Goal: Browse casually: Explore the website without a specific task or goal

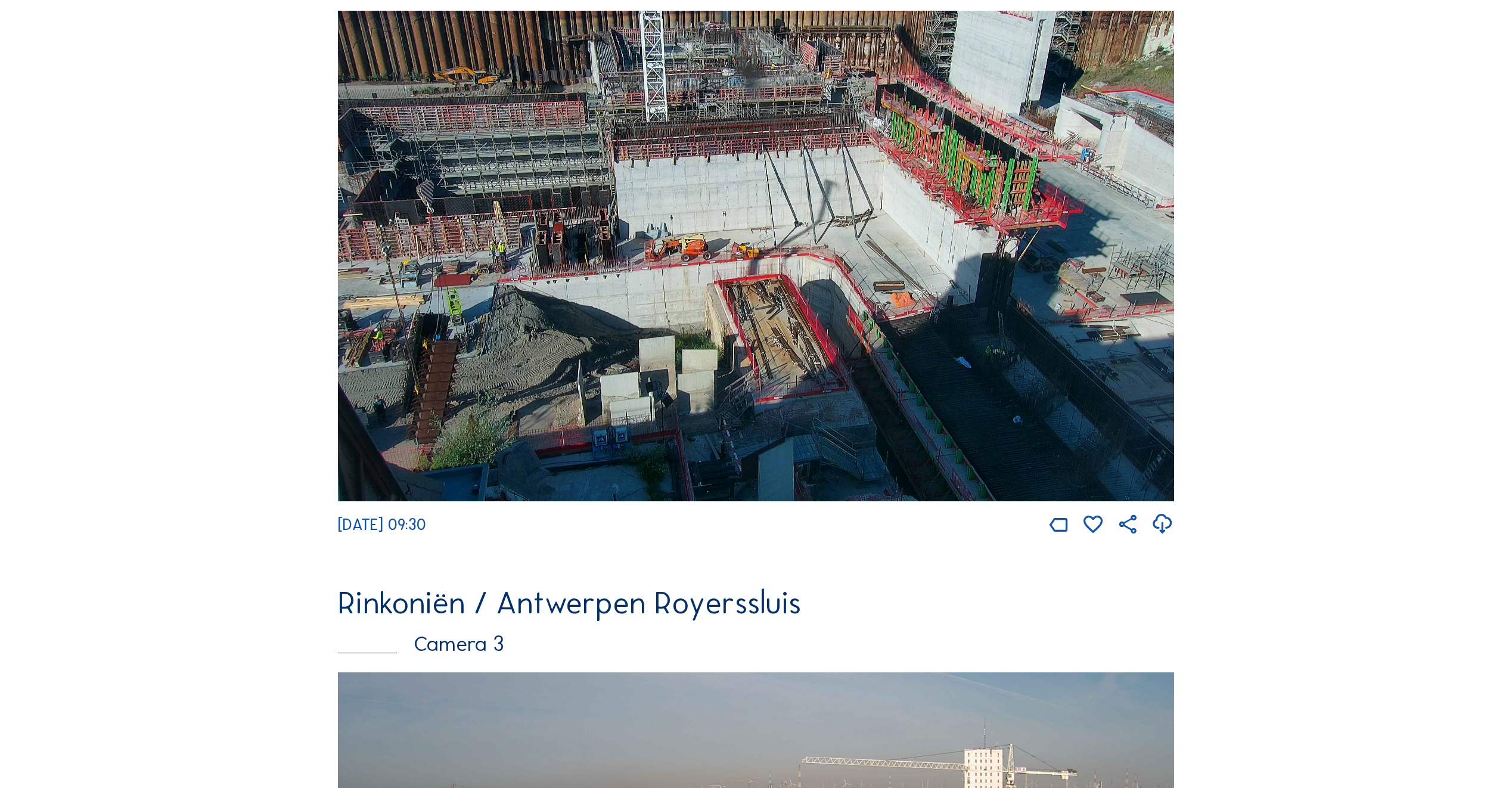
scroll to position [775, 0]
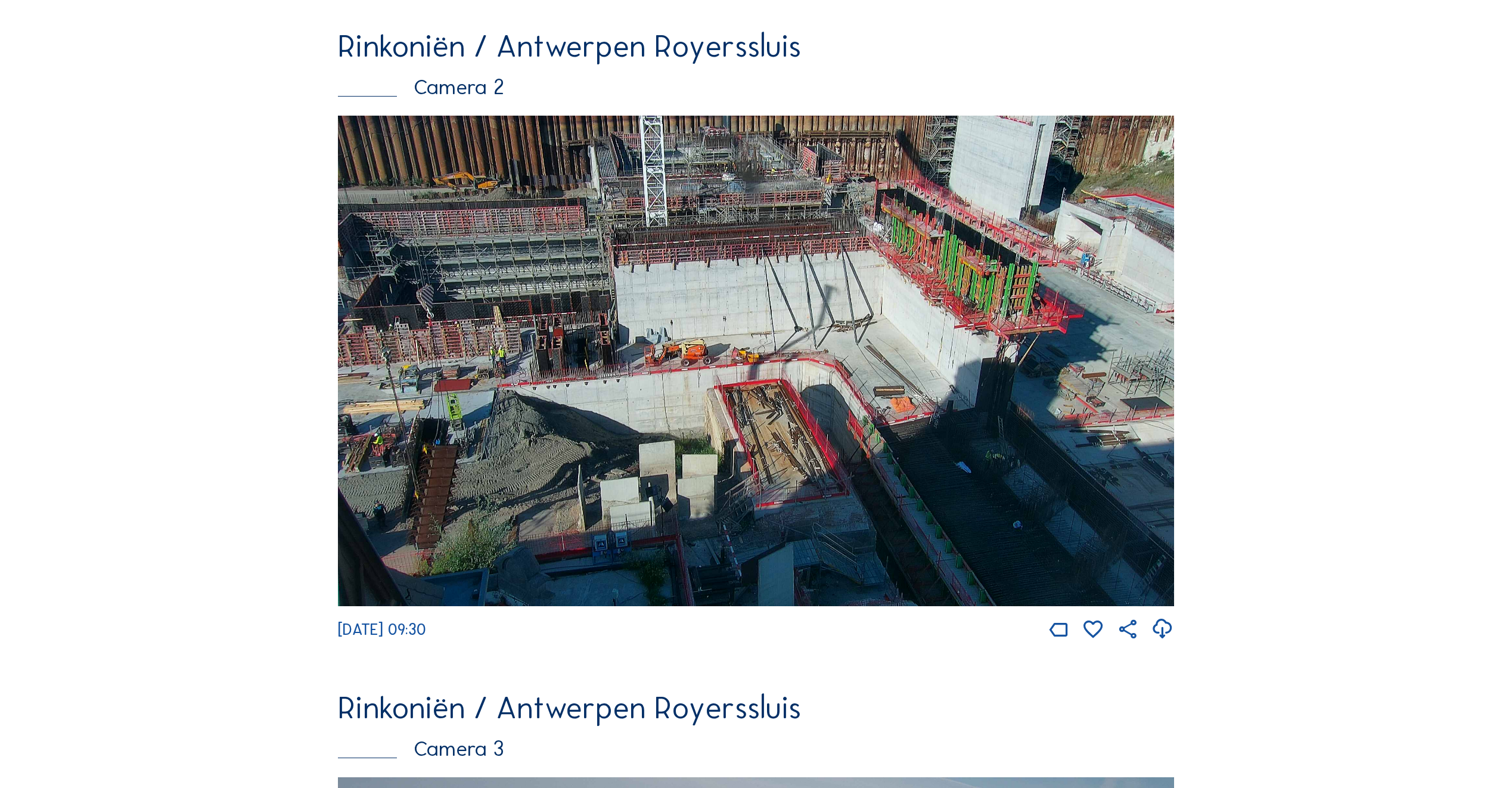
click at [559, 438] on img at bounding box center [756, 361] width 836 height 491
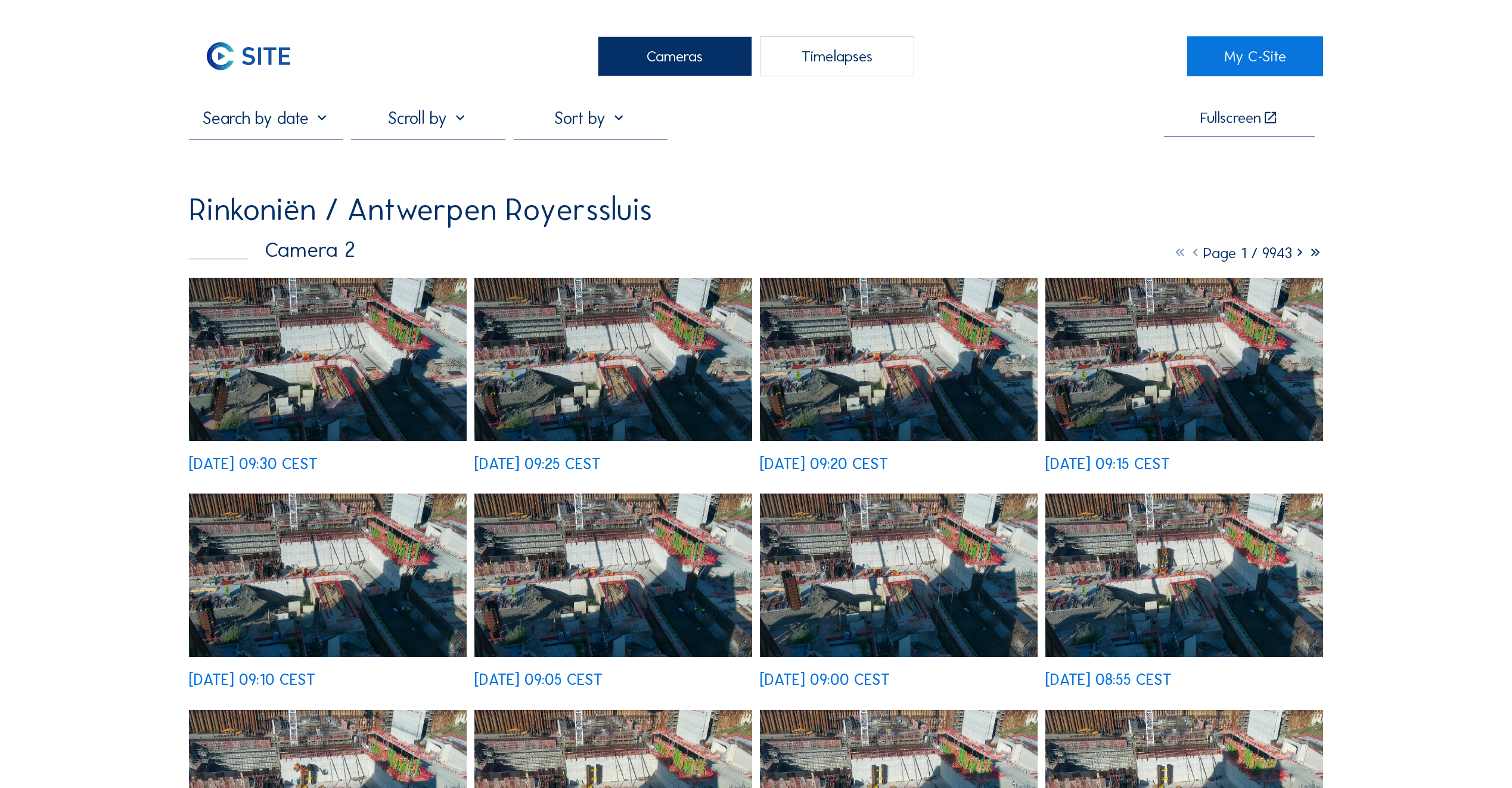
click at [357, 362] on img at bounding box center [327, 359] width 278 height 163
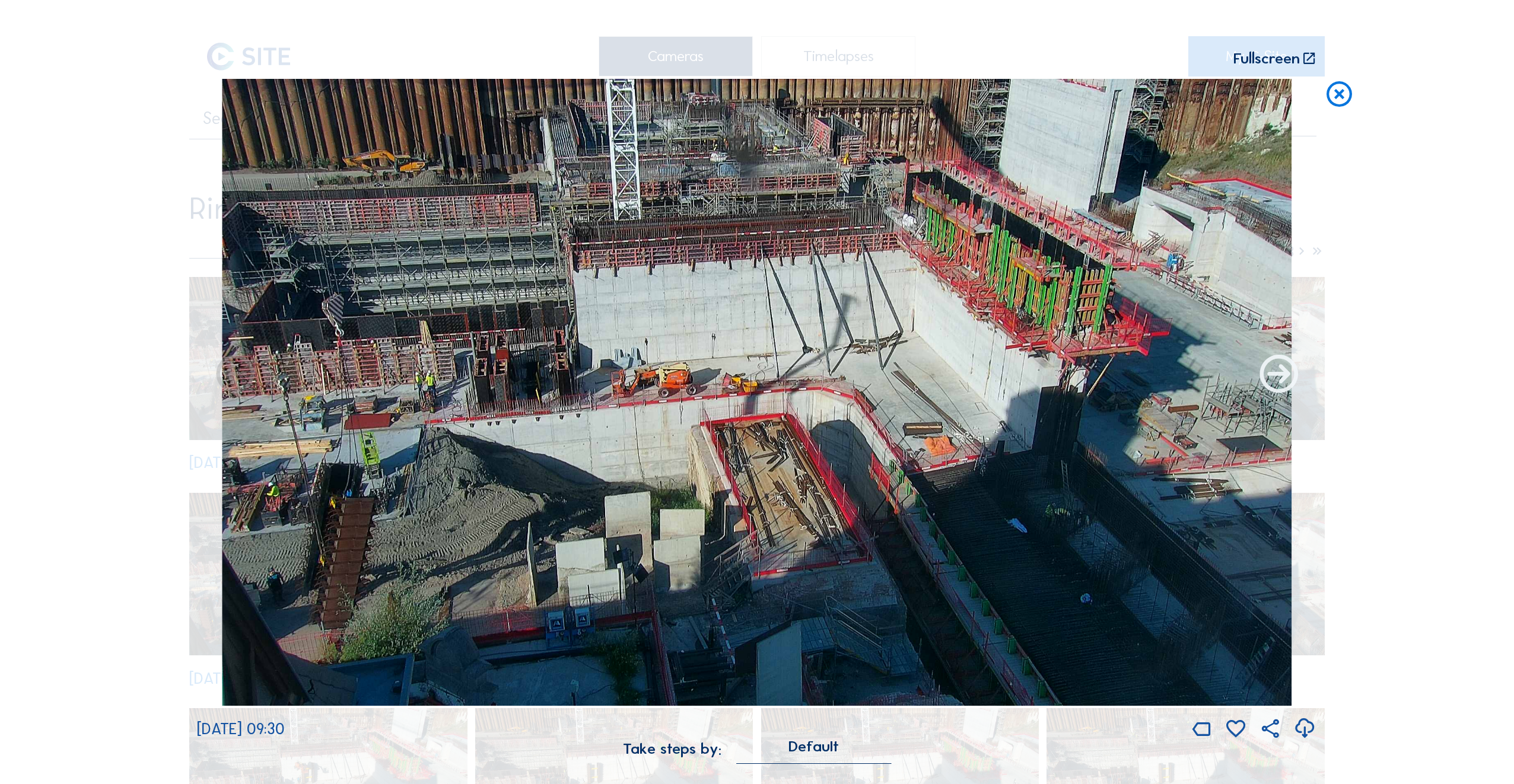
click at [1276, 378] on icon at bounding box center [1279, 376] width 45 height 45
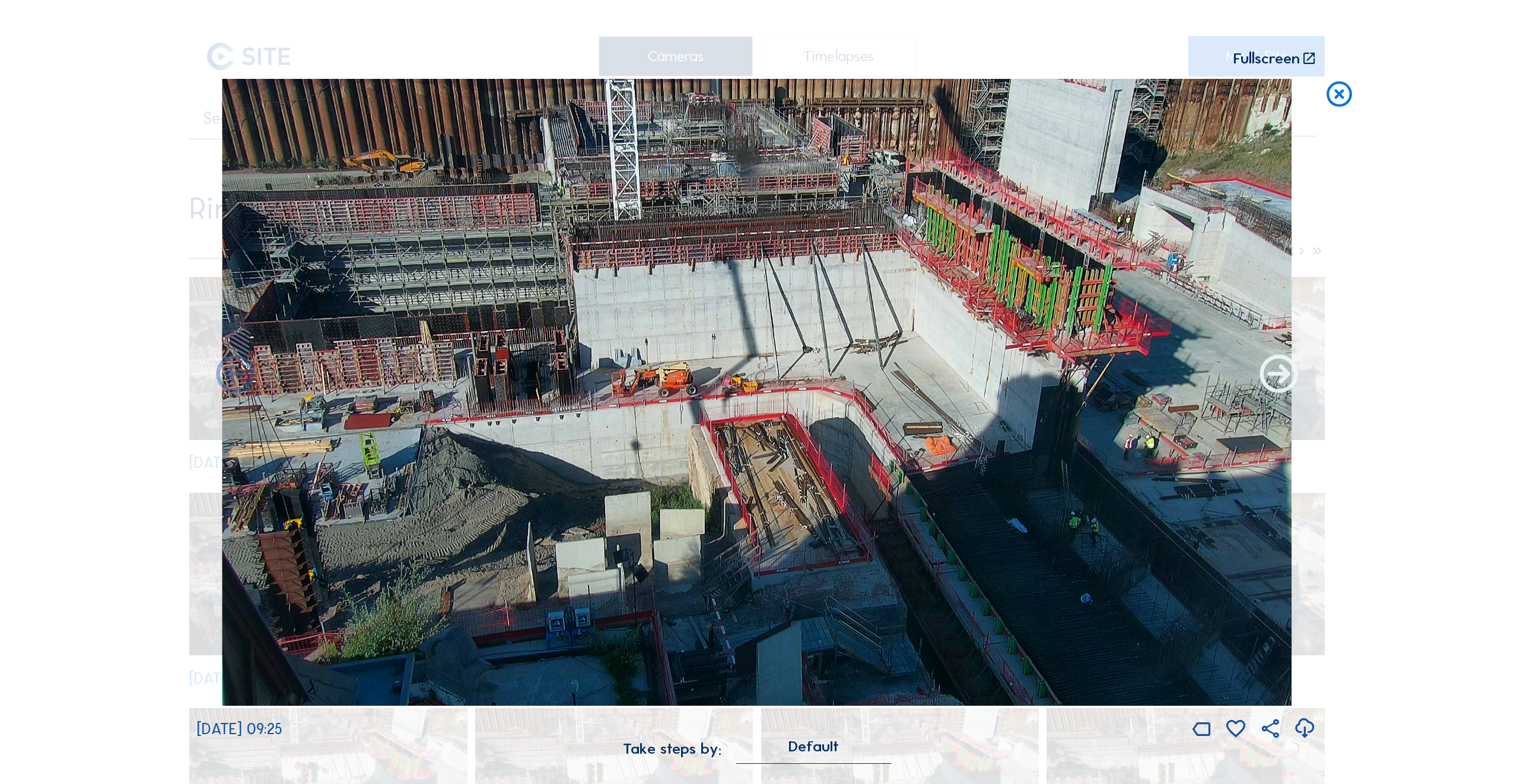
click at [1278, 378] on icon at bounding box center [1279, 376] width 45 height 45
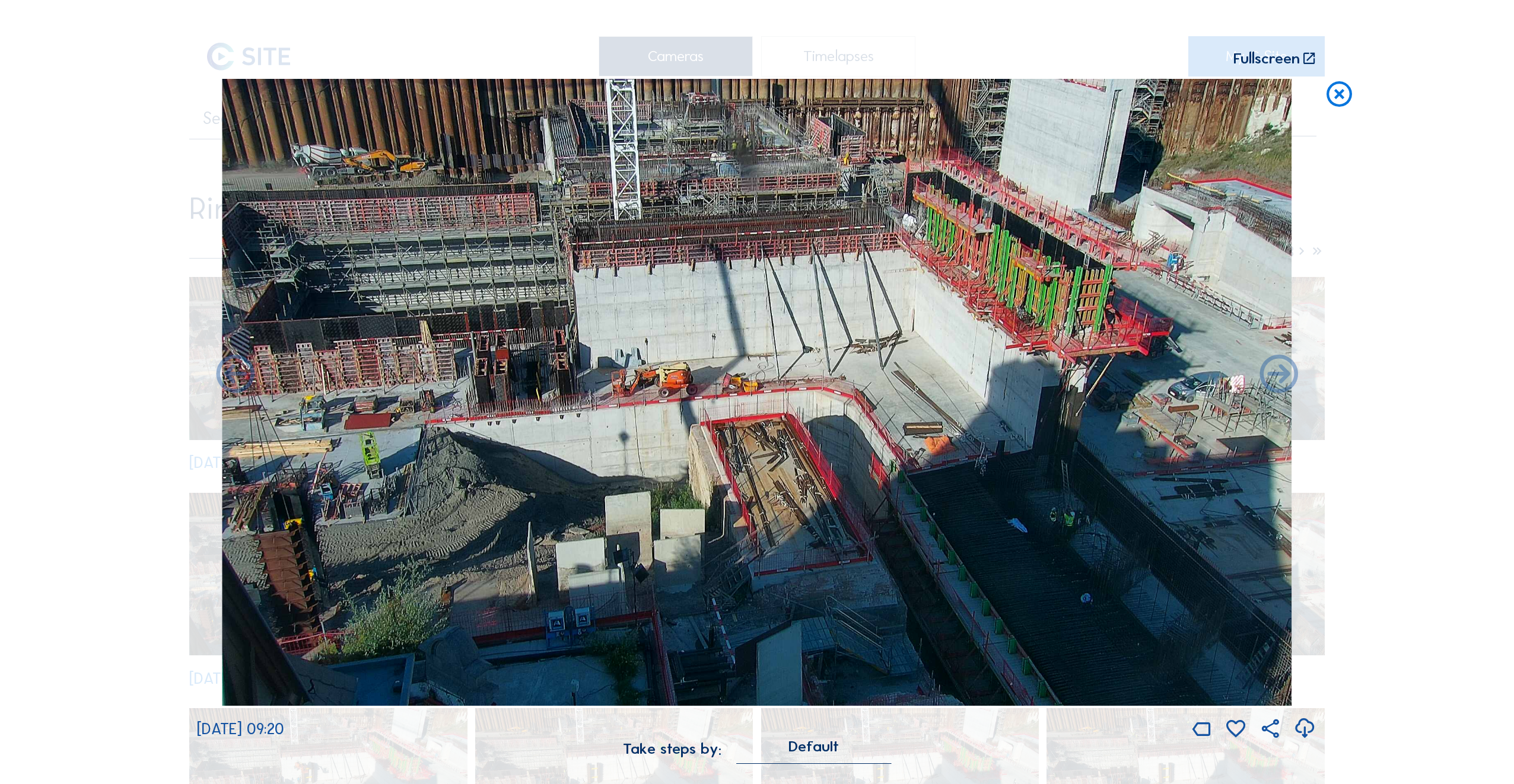
click at [1278, 378] on icon at bounding box center [1279, 376] width 45 height 45
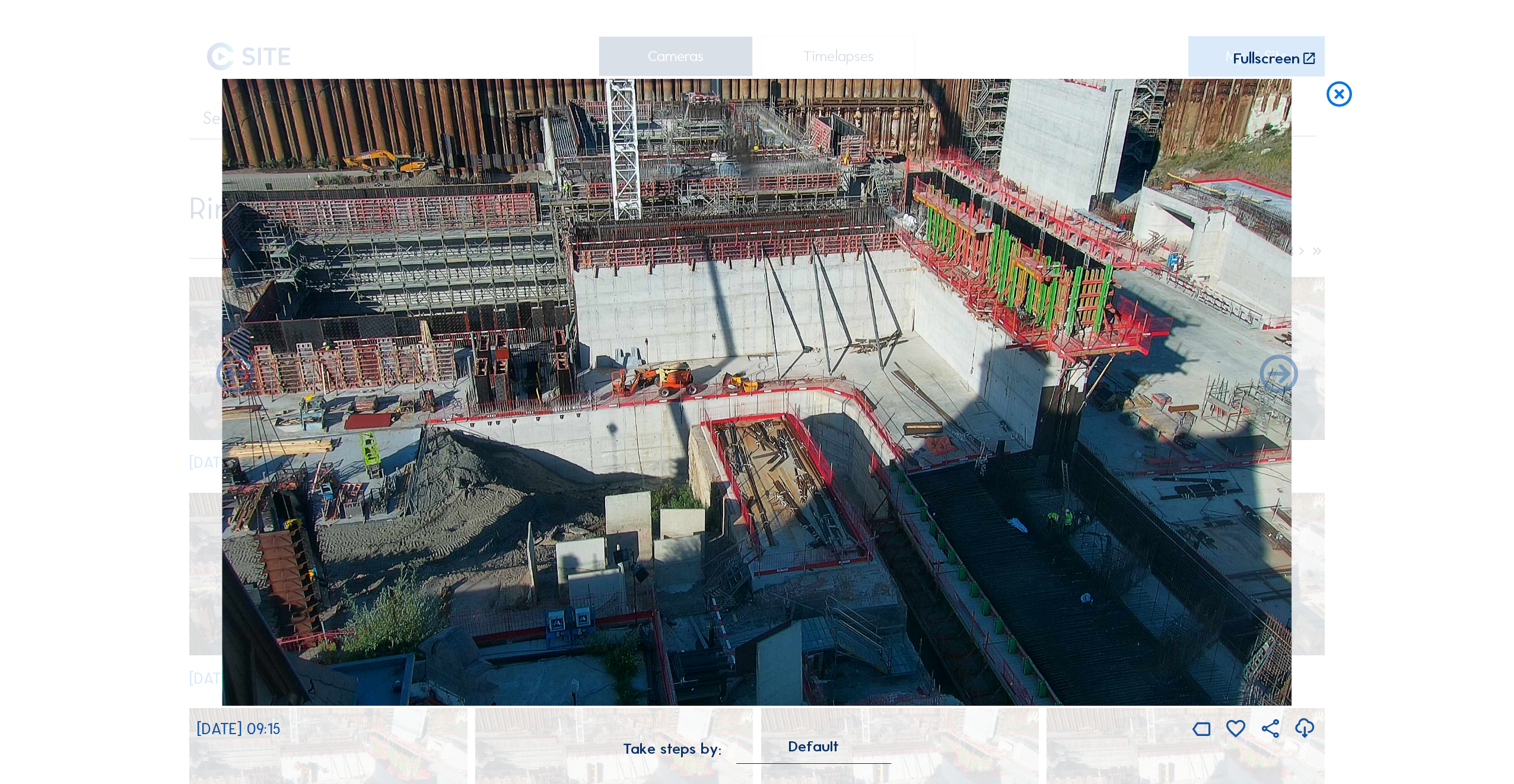
click at [1278, 378] on icon at bounding box center [1279, 376] width 45 height 45
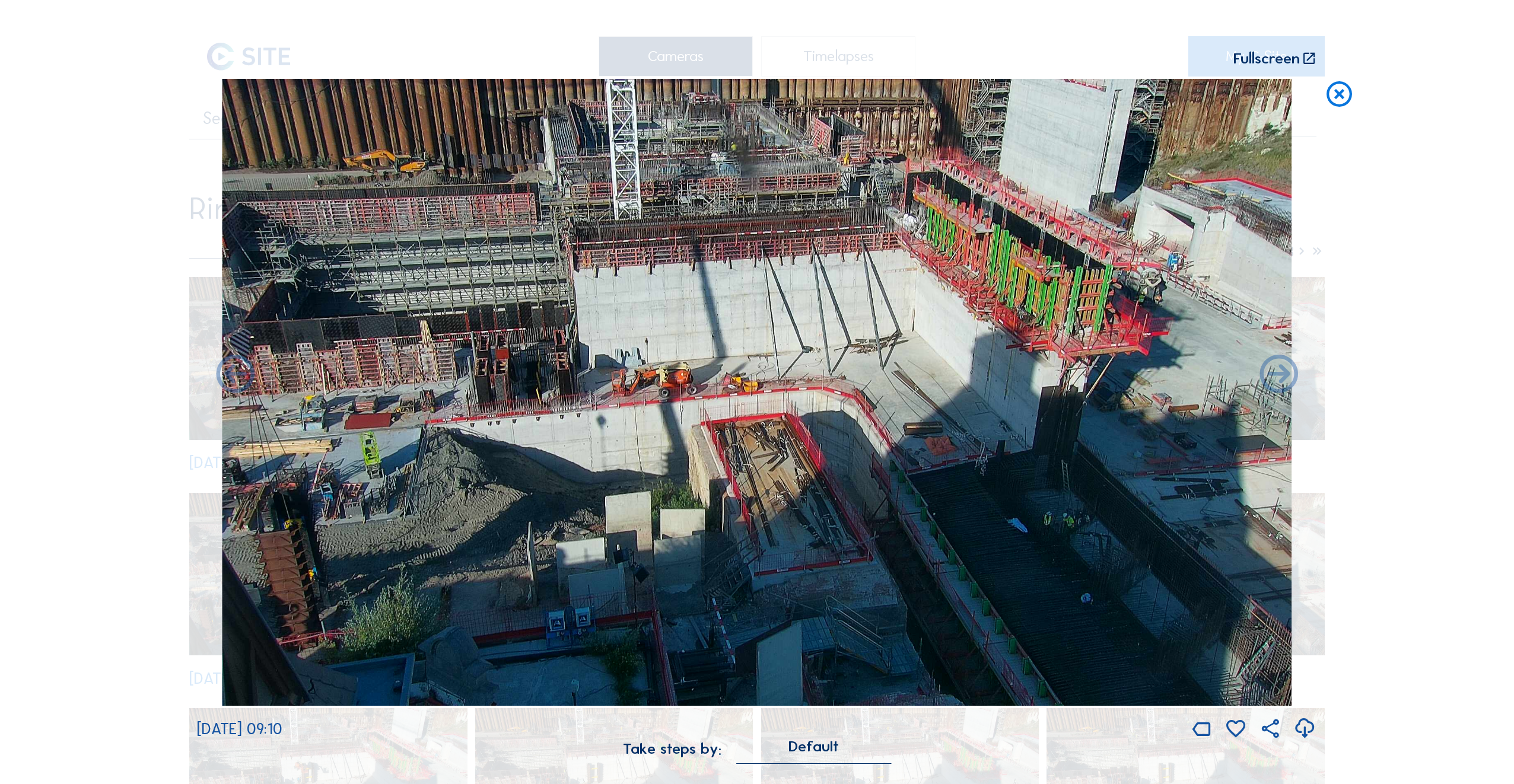
click at [1278, 378] on icon at bounding box center [1279, 376] width 45 height 45
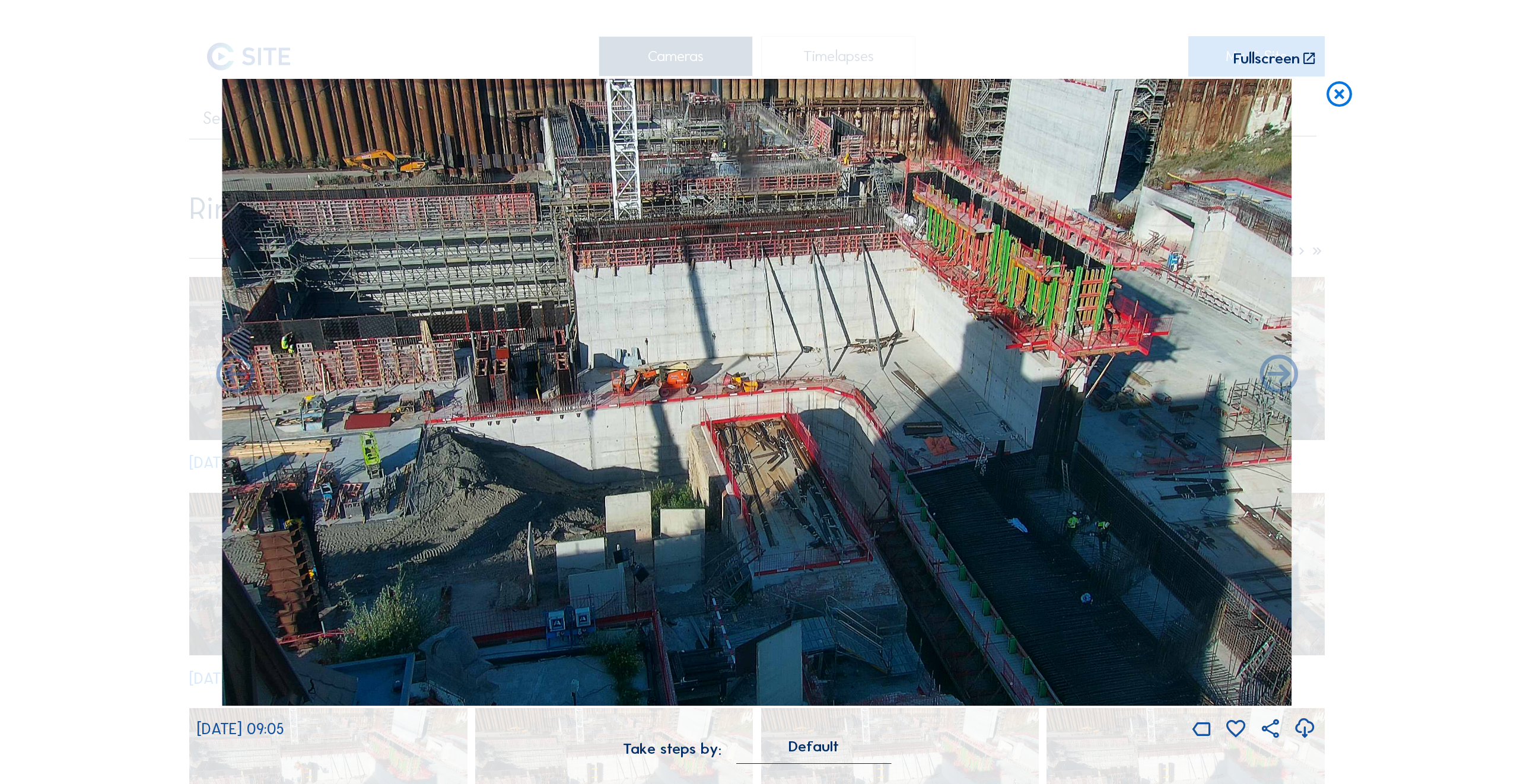
click at [1278, 378] on icon at bounding box center [1279, 376] width 45 height 45
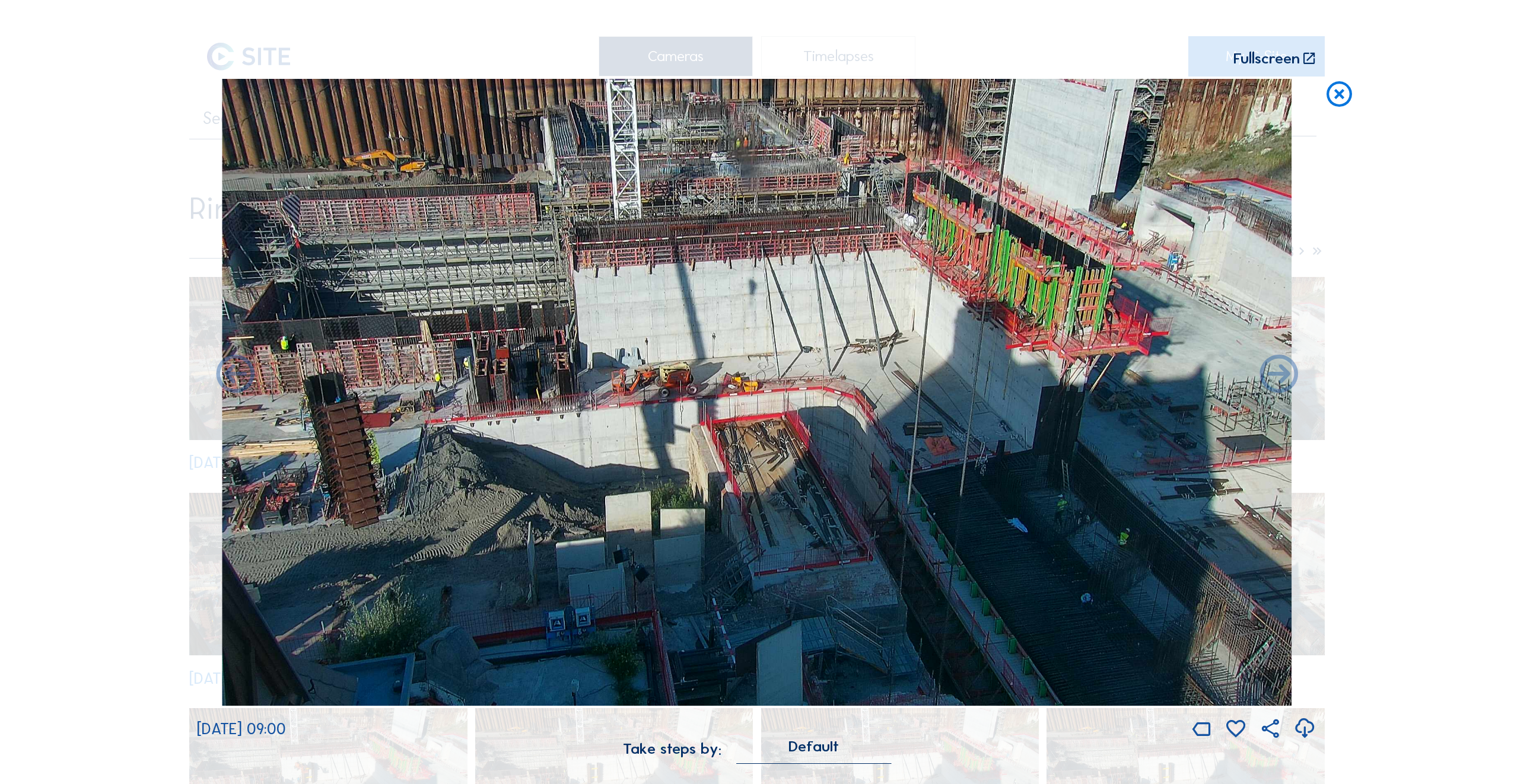
click at [1278, 378] on icon at bounding box center [1279, 376] width 45 height 45
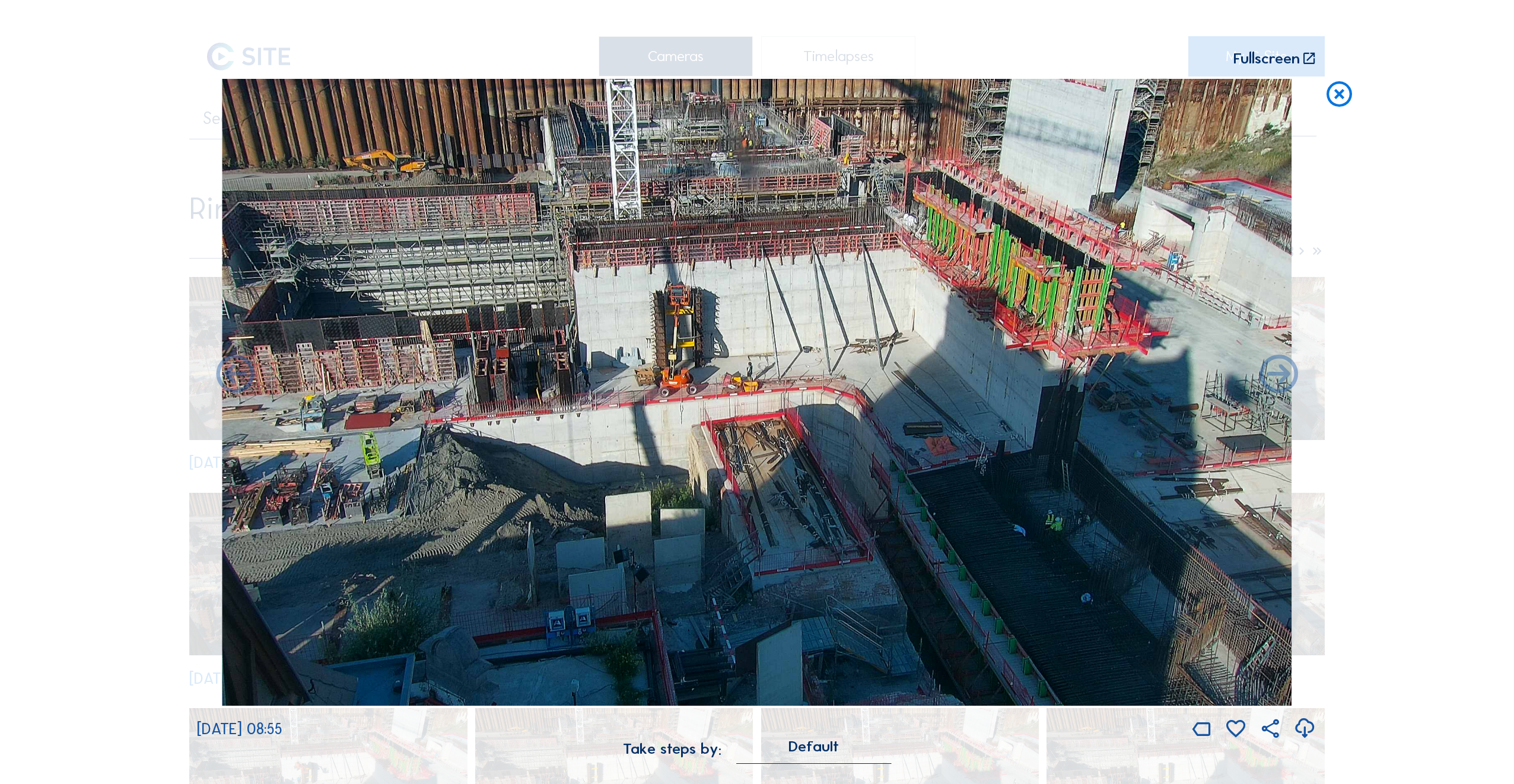
click at [1278, 378] on icon at bounding box center [1279, 376] width 45 height 45
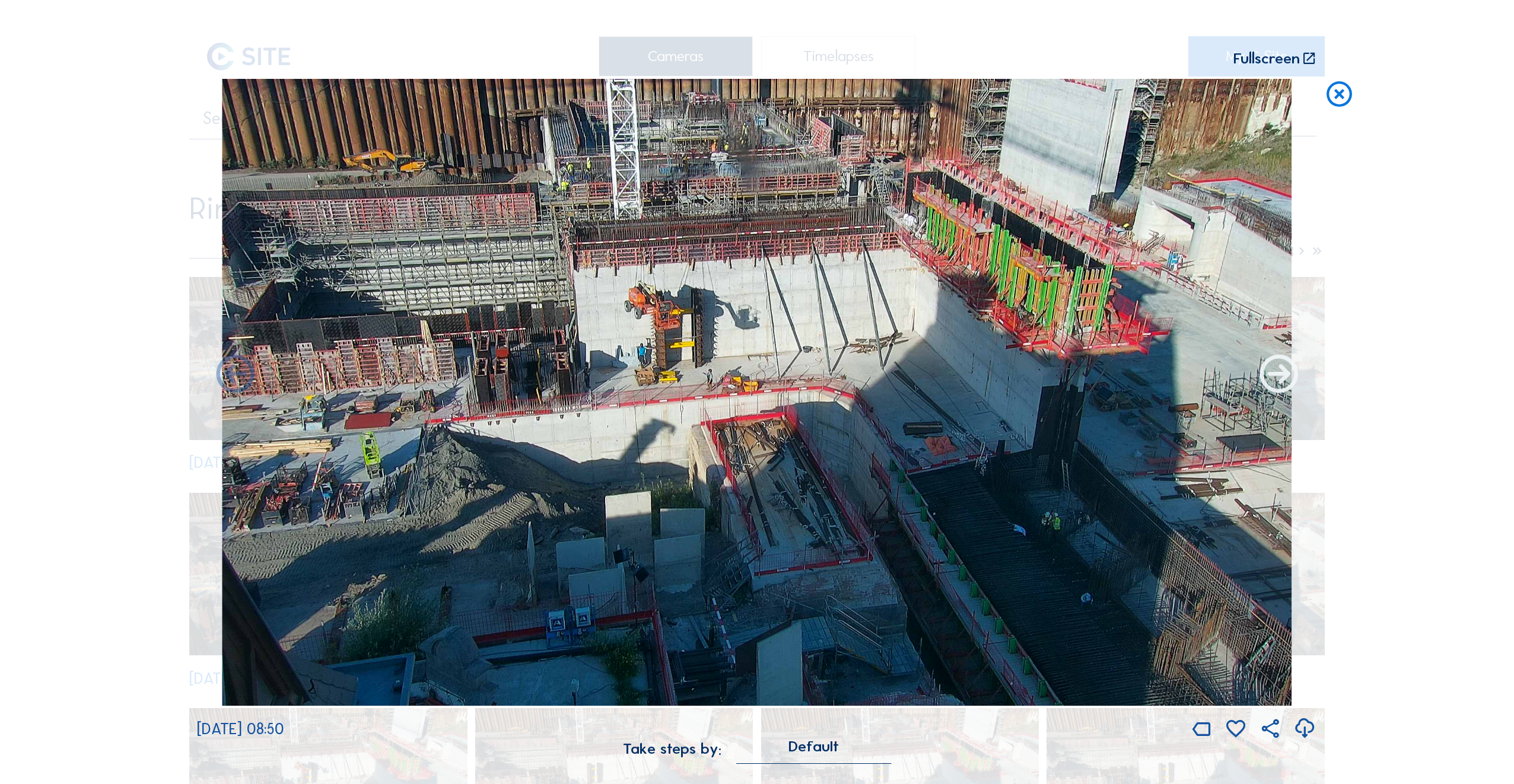
click at [1276, 380] on icon at bounding box center [1279, 376] width 45 height 45
click at [1280, 375] on icon at bounding box center [1279, 376] width 45 height 45
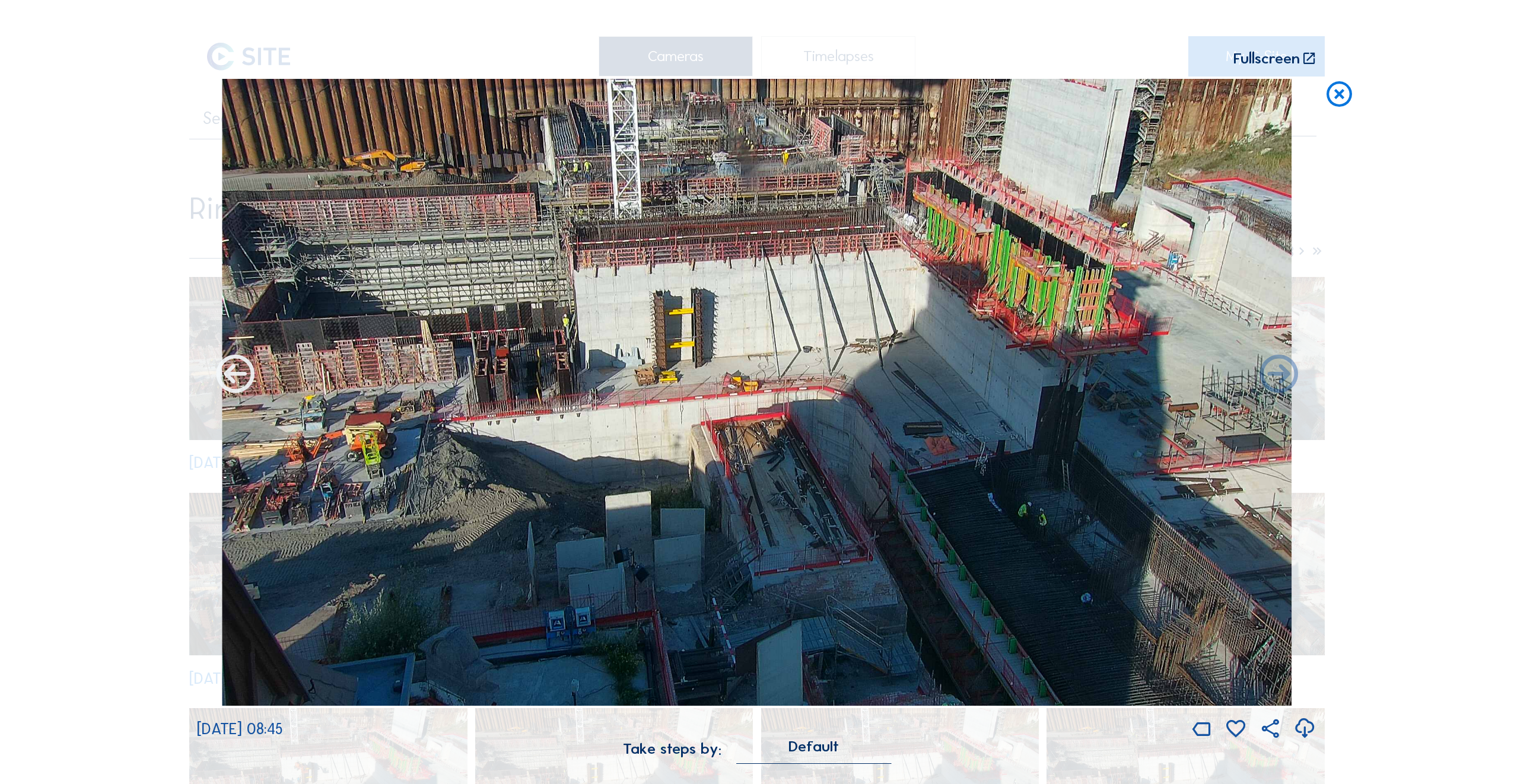
click at [228, 377] on icon at bounding box center [235, 376] width 45 height 45
click at [234, 380] on icon at bounding box center [235, 376] width 45 height 45
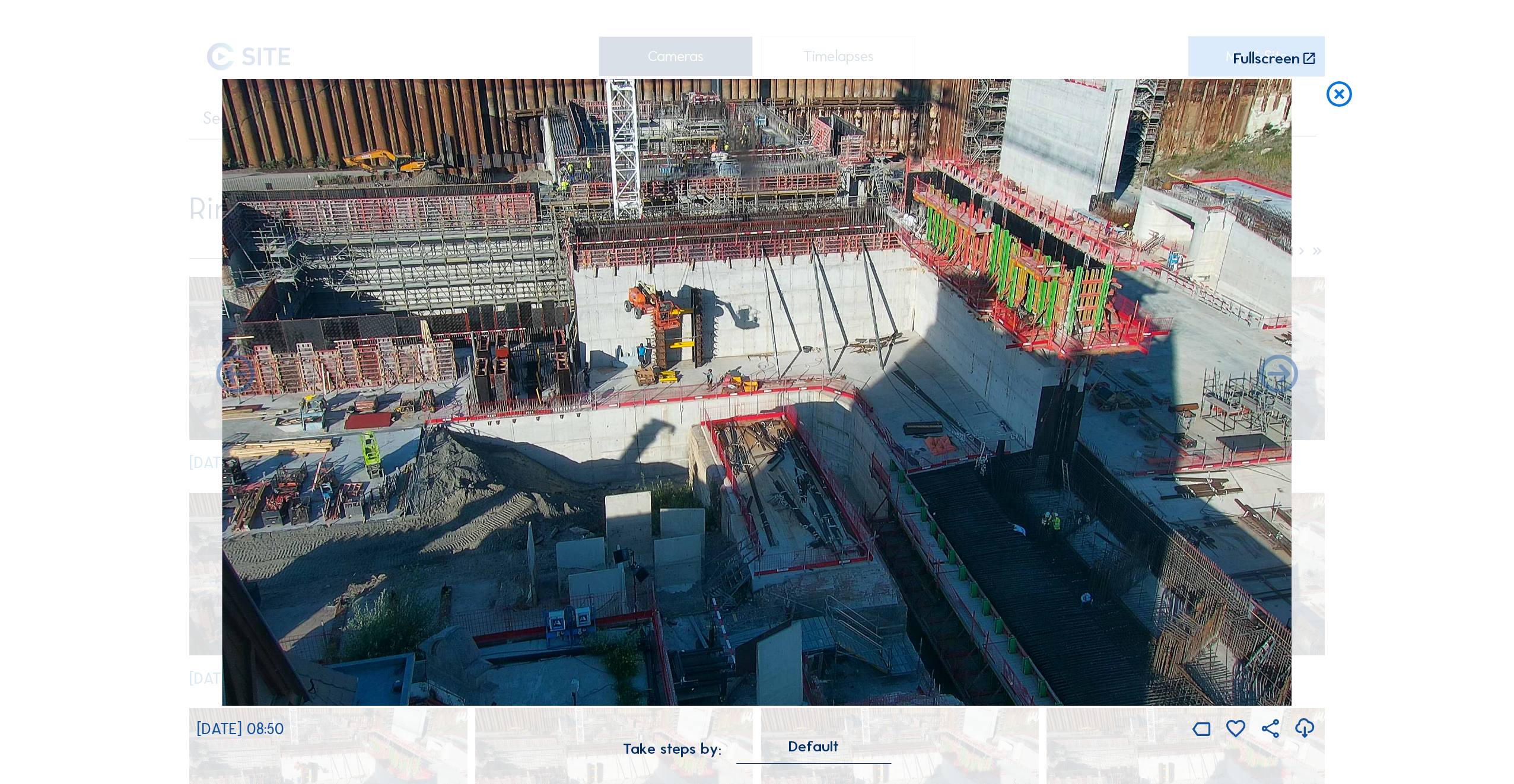
click at [234, 380] on icon at bounding box center [235, 376] width 45 height 45
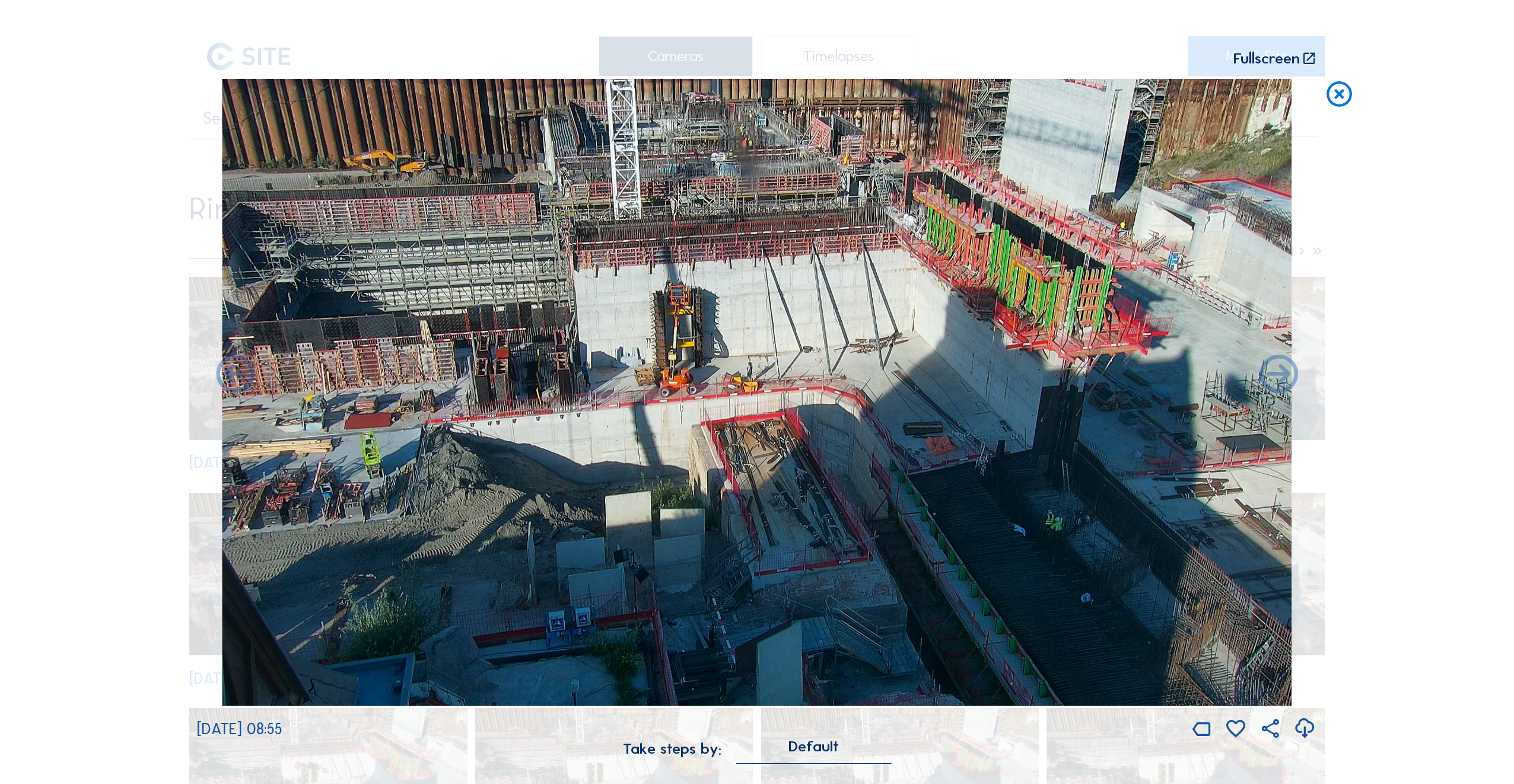
click at [234, 380] on icon at bounding box center [235, 376] width 45 height 45
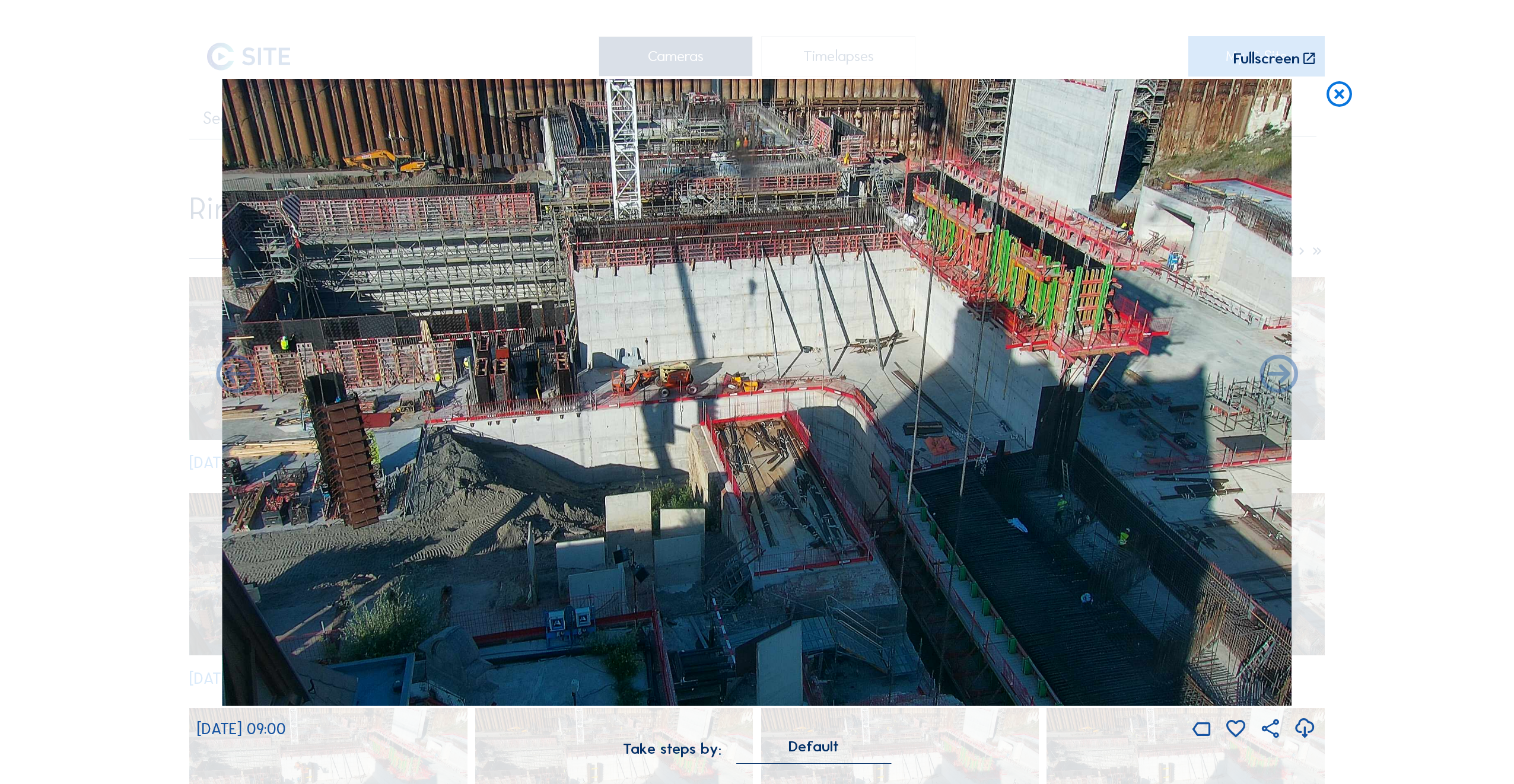
click at [234, 380] on icon at bounding box center [235, 376] width 45 height 45
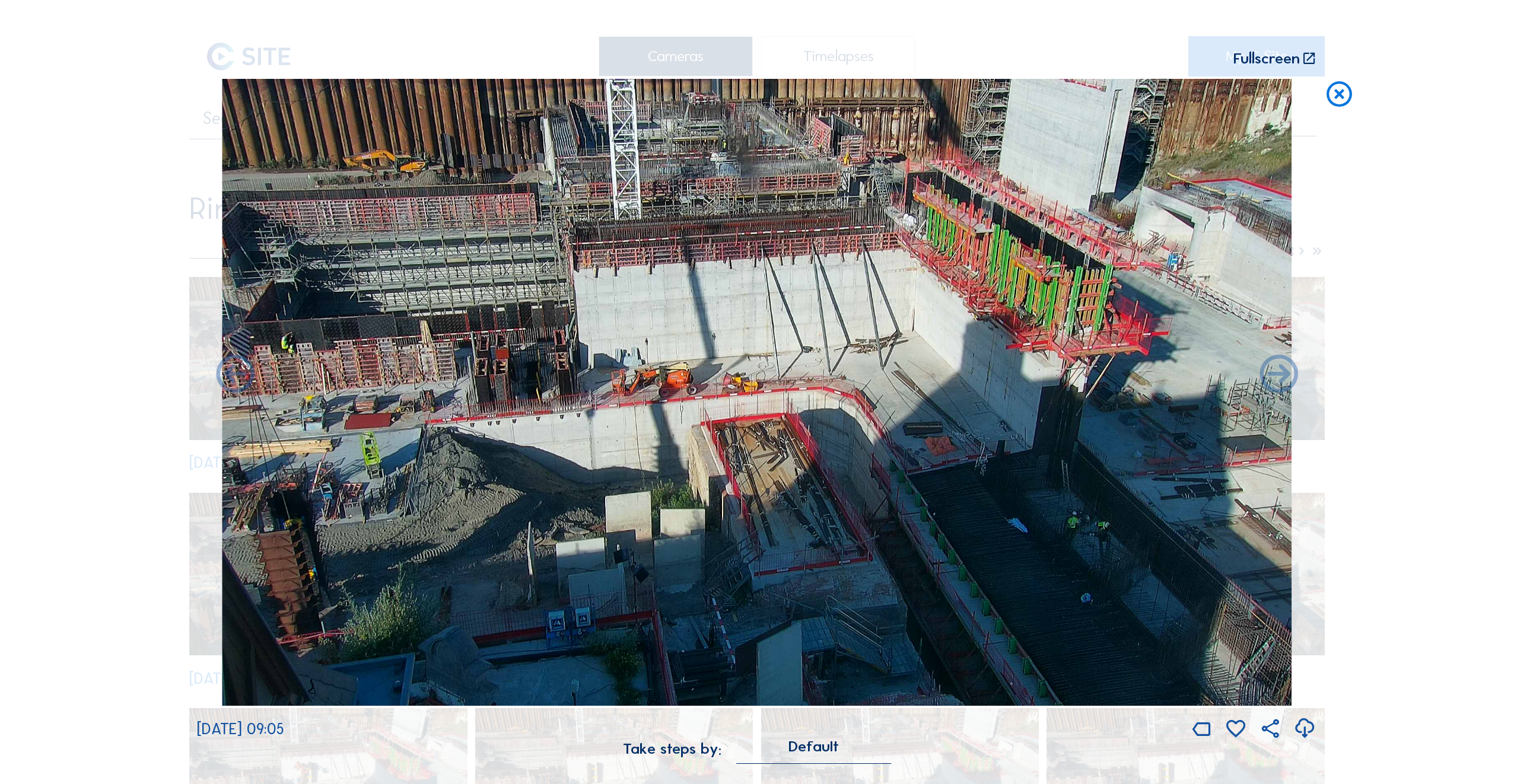
click at [234, 380] on icon at bounding box center [235, 376] width 45 height 45
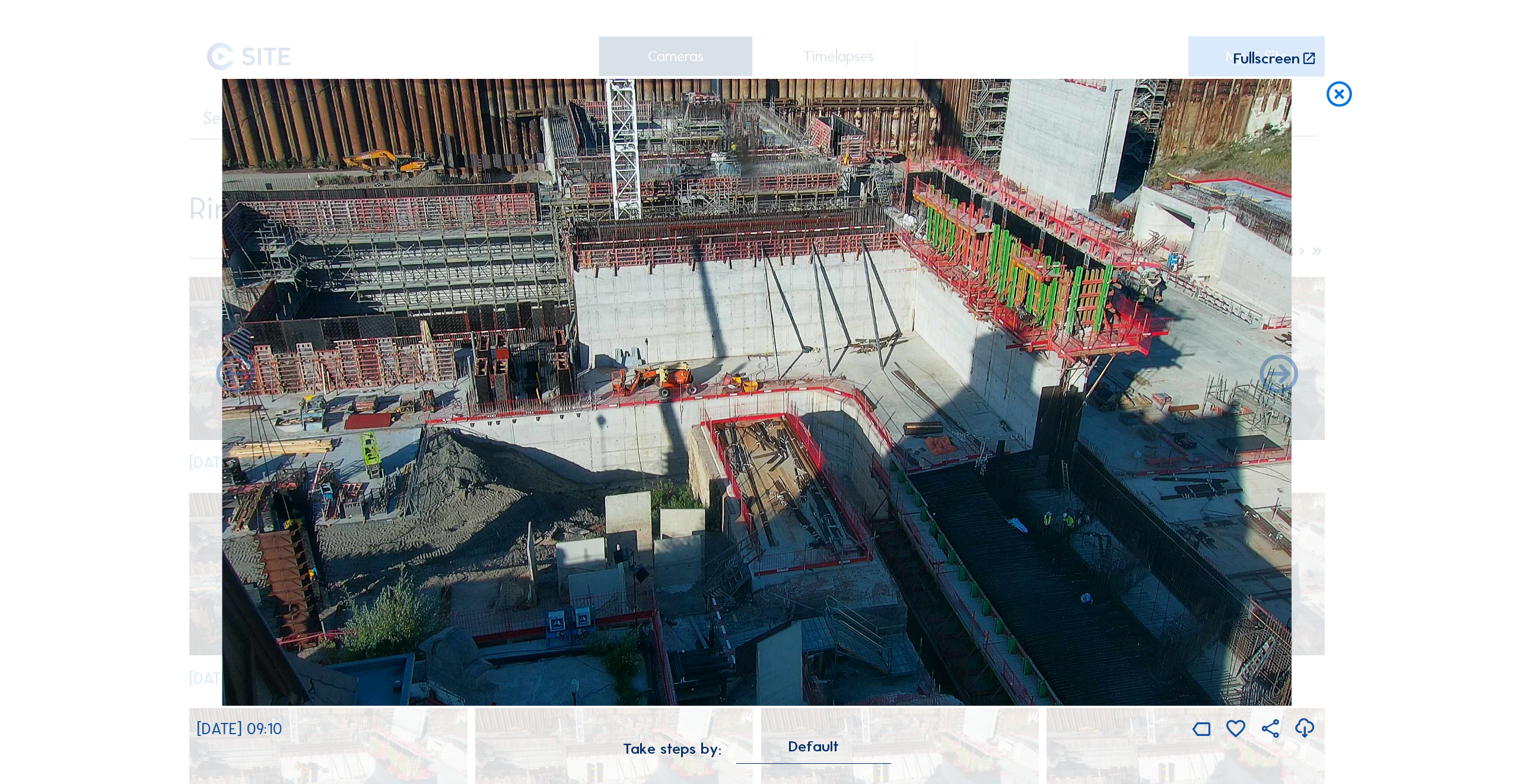
click at [234, 380] on icon at bounding box center [235, 376] width 45 height 45
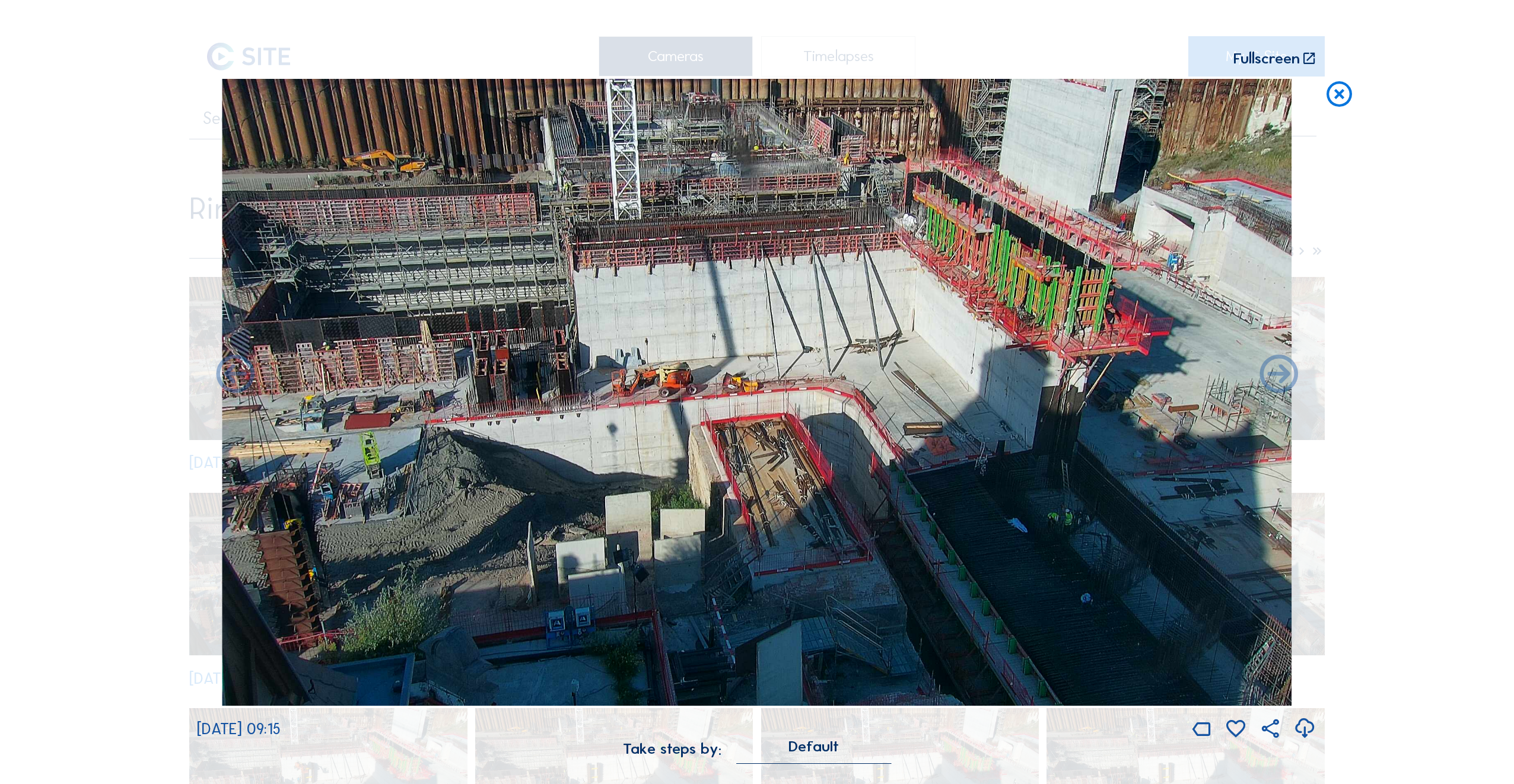
click at [234, 380] on icon at bounding box center [235, 376] width 45 height 45
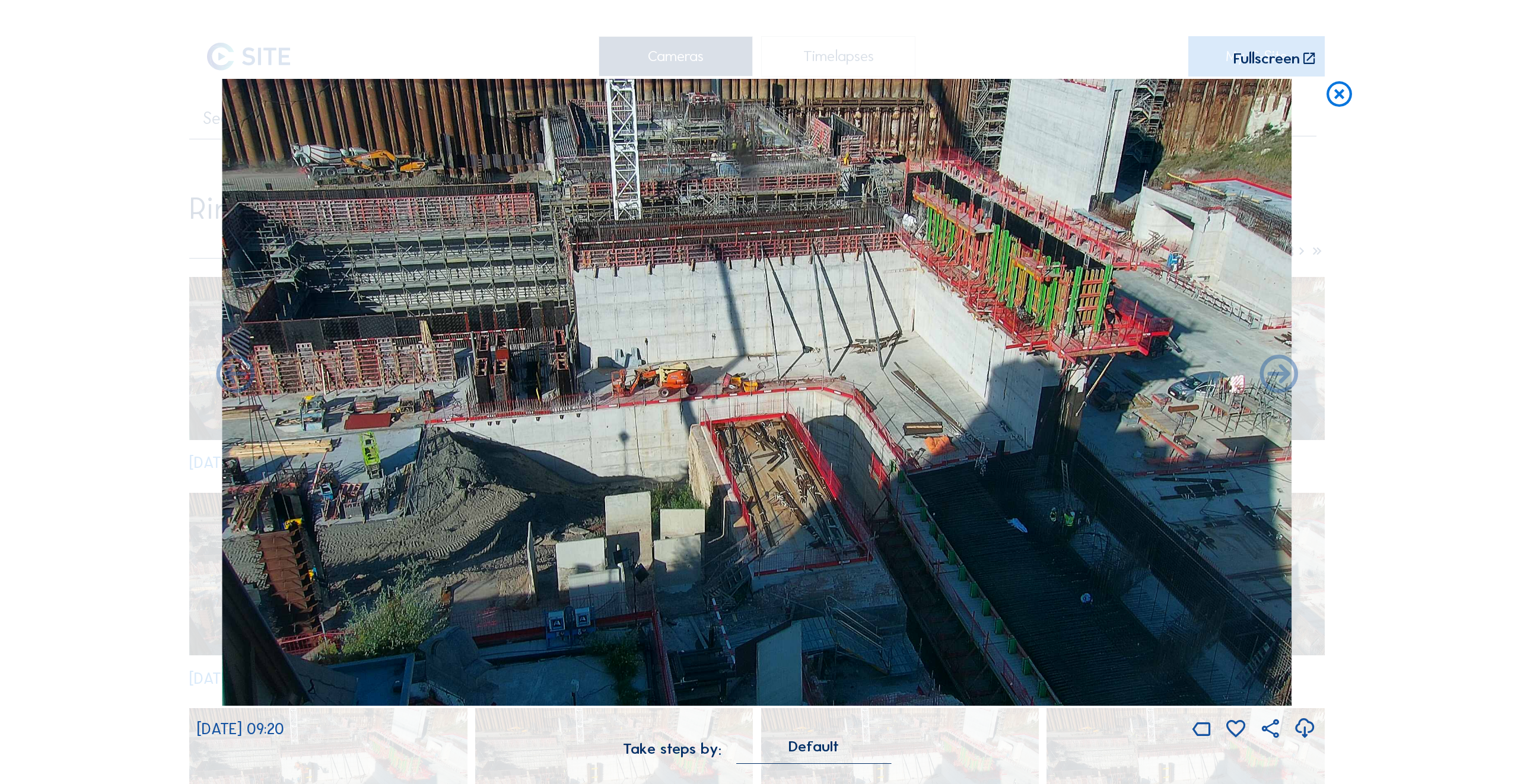
click at [234, 380] on div "[DATE] 09:20" at bounding box center [757, 410] width 1119 height 662
click at [234, 380] on icon at bounding box center [235, 376] width 45 height 45
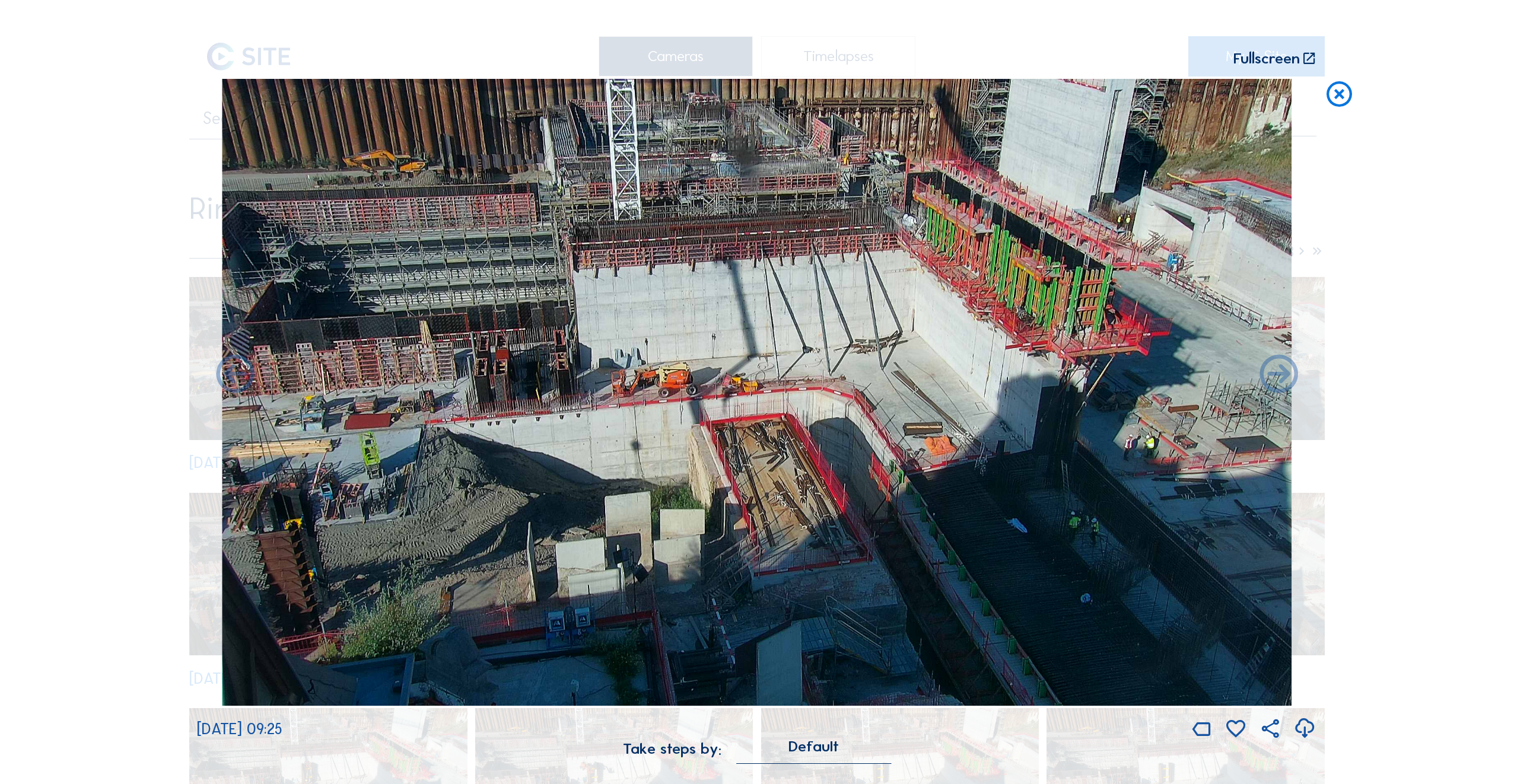
click at [234, 380] on icon at bounding box center [235, 376] width 45 height 45
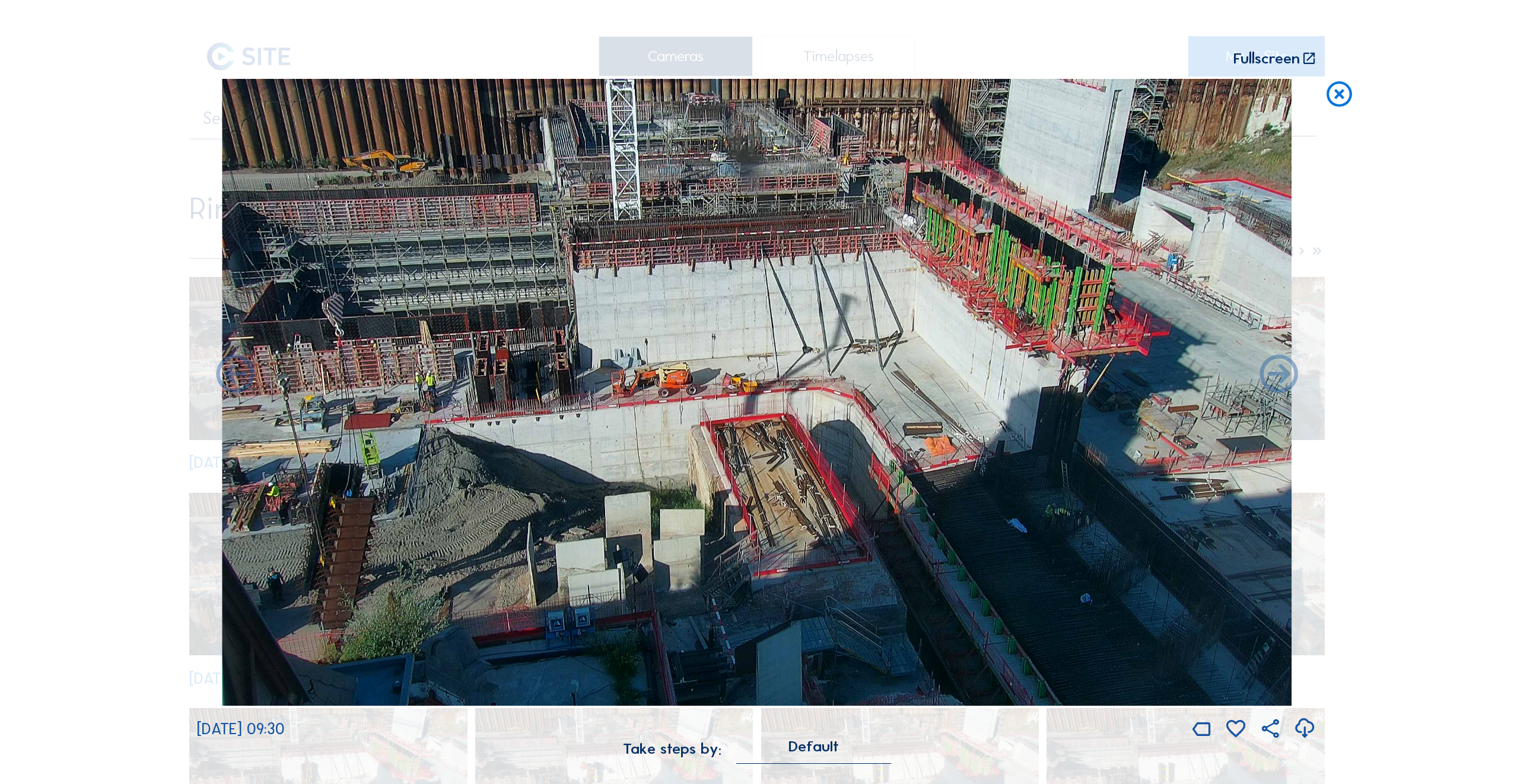
click at [234, 380] on icon at bounding box center [235, 376] width 45 height 45
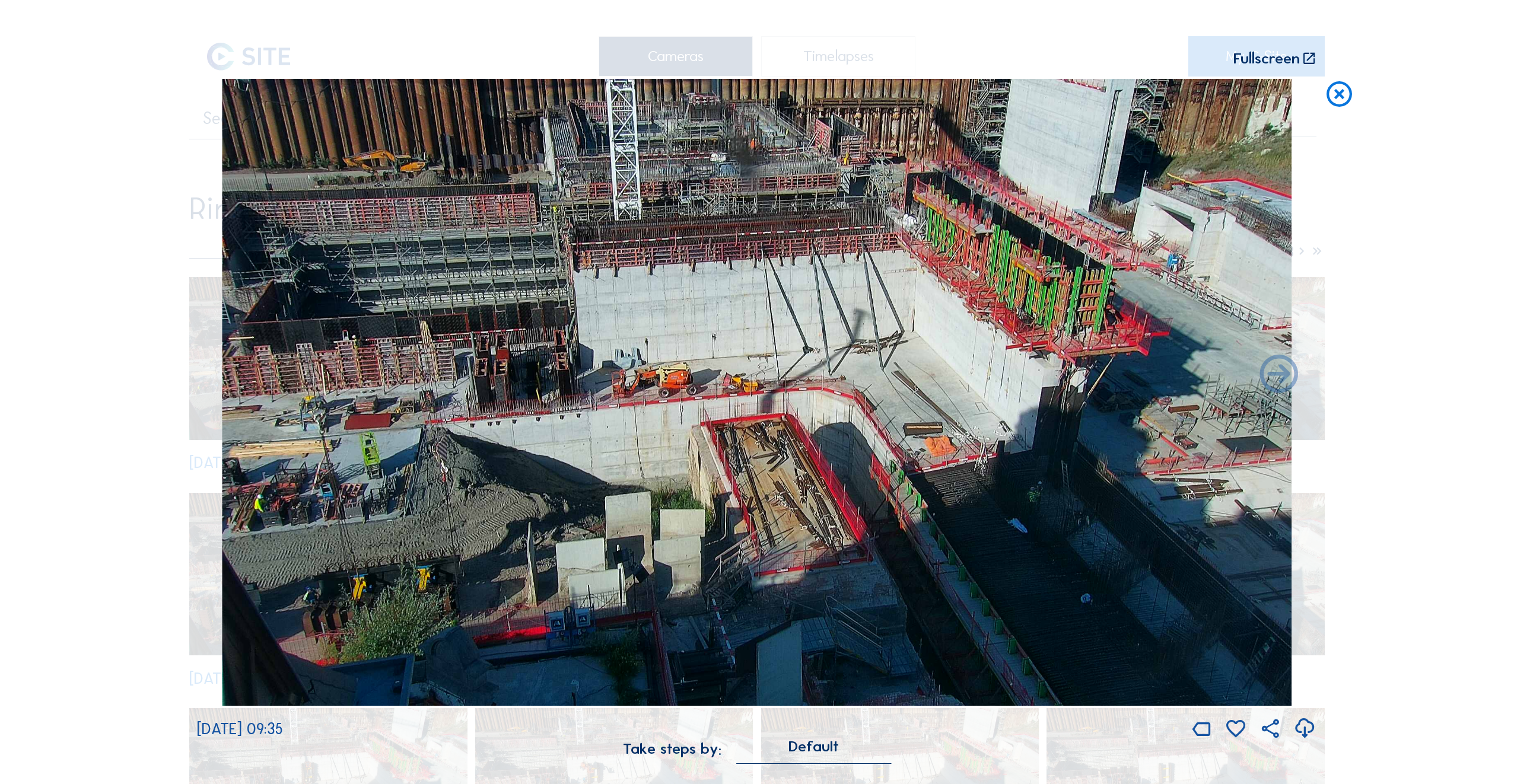
click at [101, 113] on div "Scroll to travel through time | Press 'Alt' Button + Scroll to Zoom | Click and…" at bounding box center [757, 392] width 1514 height 784
click at [1343, 95] on icon at bounding box center [1340, 95] width 31 height 32
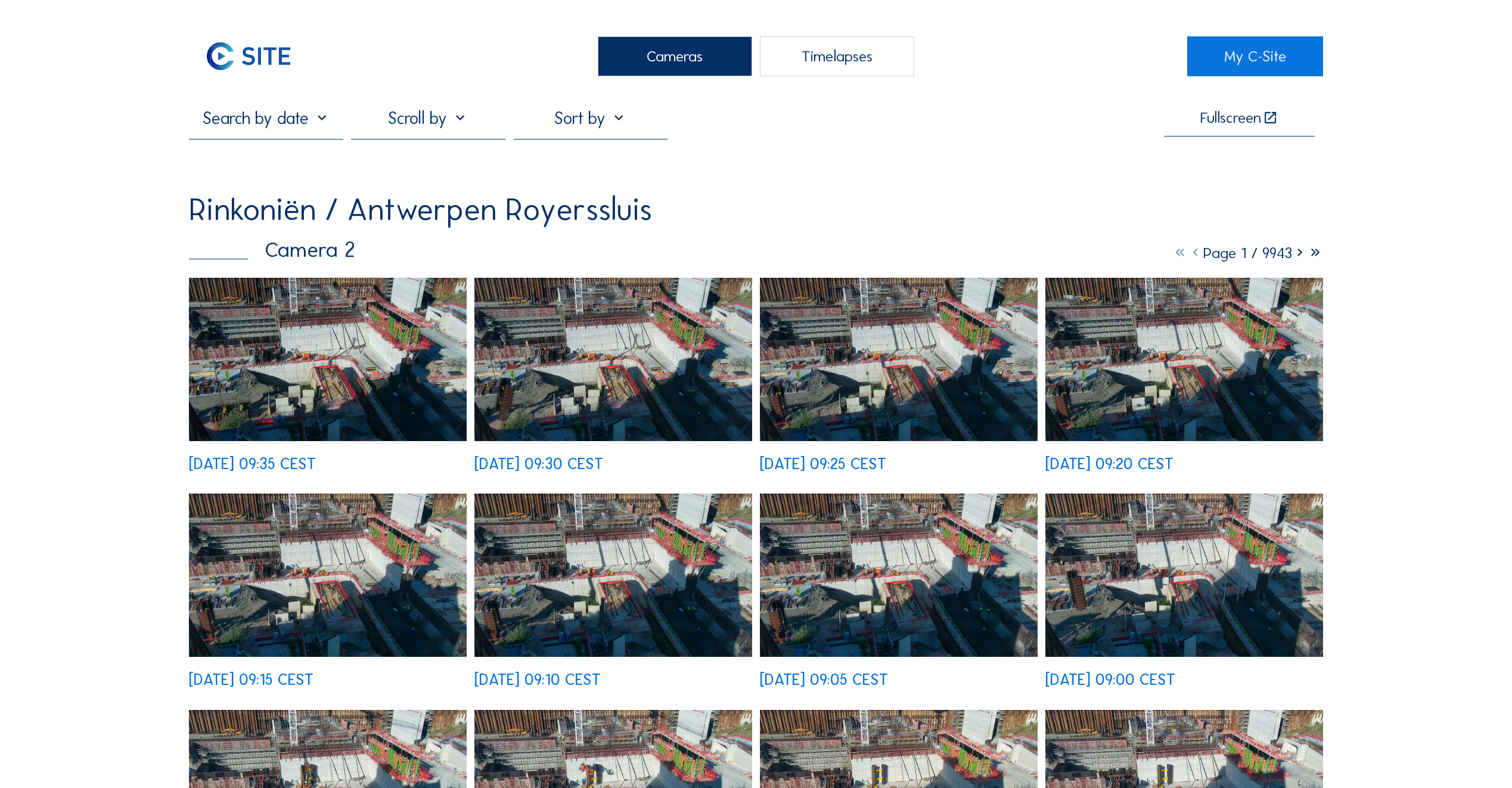
click at [704, 56] on div "Cameras" at bounding box center [675, 56] width 155 height 40
